Goal: Task Accomplishment & Management: Manage account settings

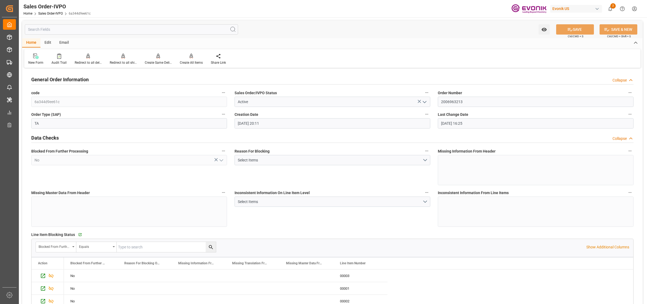
scroll to position [978, 0]
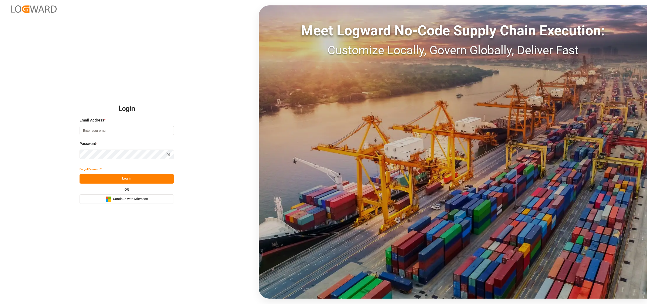
type input "Servicecenter_017@leschaco.com"
click at [124, 178] on button "Log In" at bounding box center [127, 178] width 94 height 9
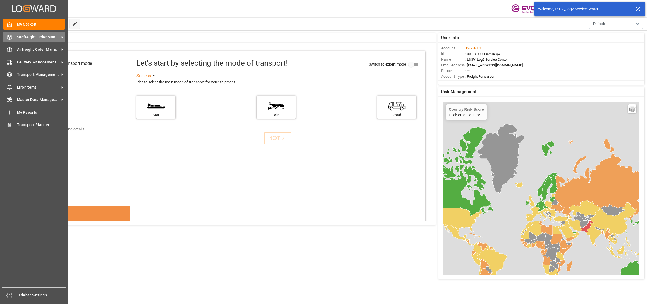
click at [4, 38] on div at bounding box center [7, 37] width 9 height 6
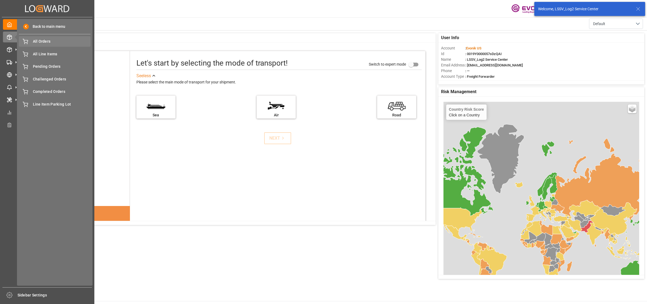
click at [32, 40] on div "All Orders All Orders" at bounding box center [55, 41] width 72 height 11
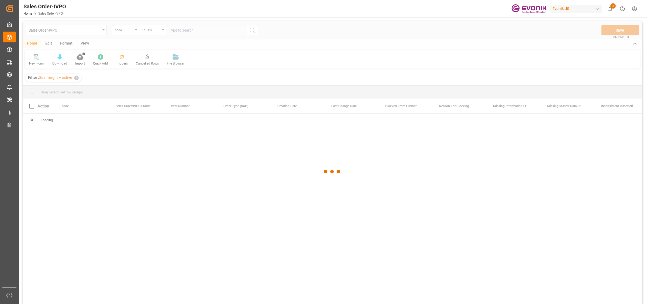
click at [128, 30] on div at bounding box center [332, 171] width 619 height 300
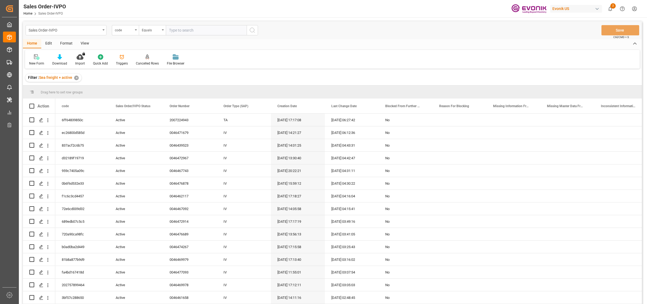
click at [128, 30] on div "code" at bounding box center [124, 29] width 18 height 6
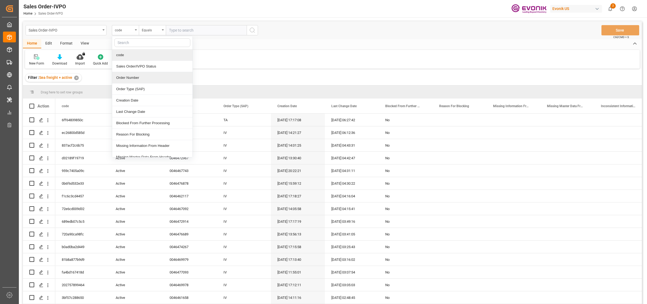
click at [134, 78] on div "Order Number" at bounding box center [152, 77] width 80 height 11
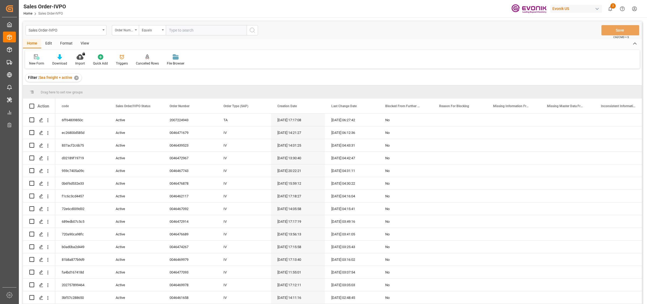
click at [189, 31] on input "text" at bounding box center [206, 30] width 81 height 10
paste input "2007216933"
type input "2007216933"
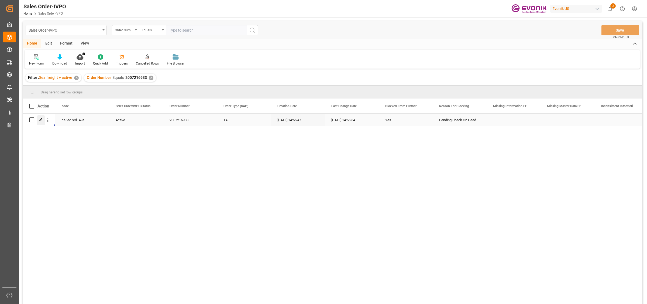
click at [42, 118] on icon "Press SPACE to select this row." at bounding box center [41, 120] width 4 height 4
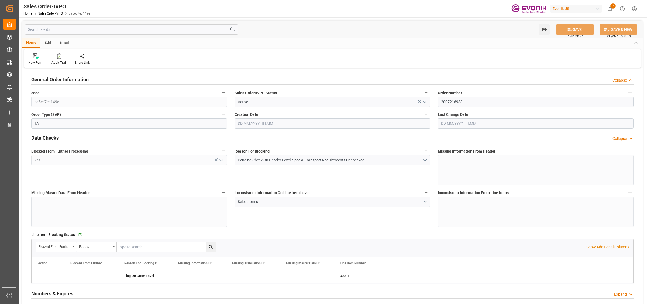
type input "GTGUA"
type input "0"
type input "1"
type input "6180"
type input "07.10.2025 14:55"
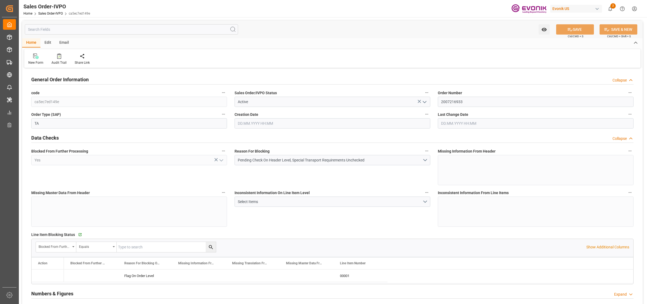
type input "07.10.2025 14:55"
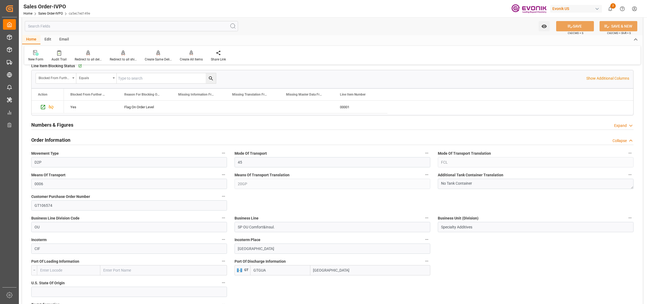
scroll to position [236, 0]
